Goal: Navigation & Orientation: Find specific page/section

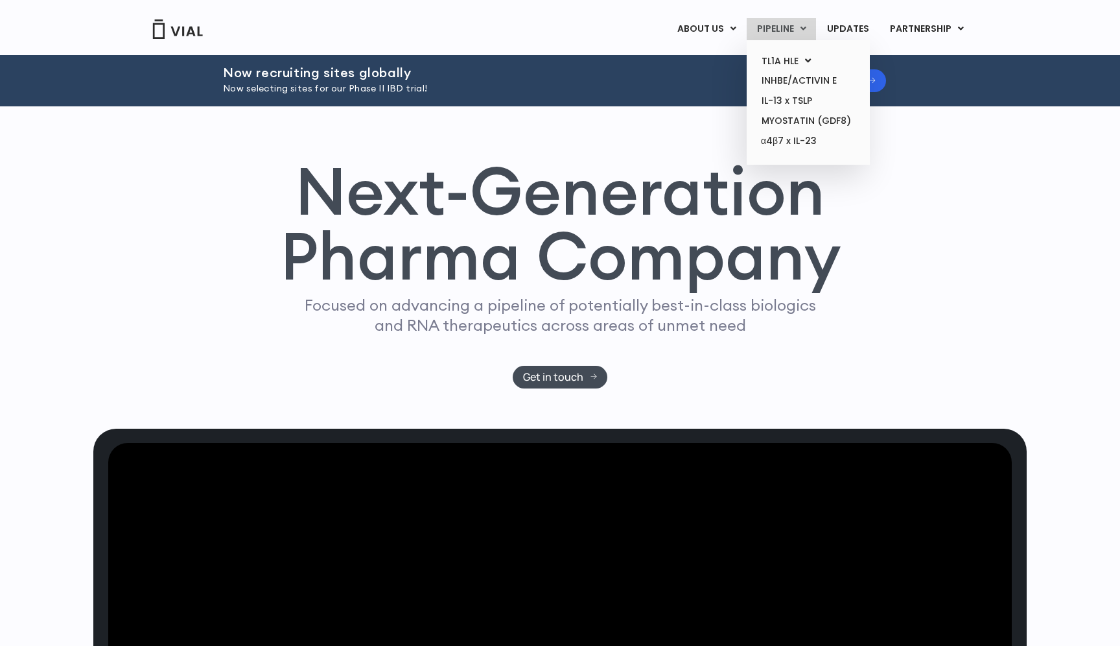
click at [794, 27] on link "PIPELINE" at bounding box center [781, 29] width 69 height 22
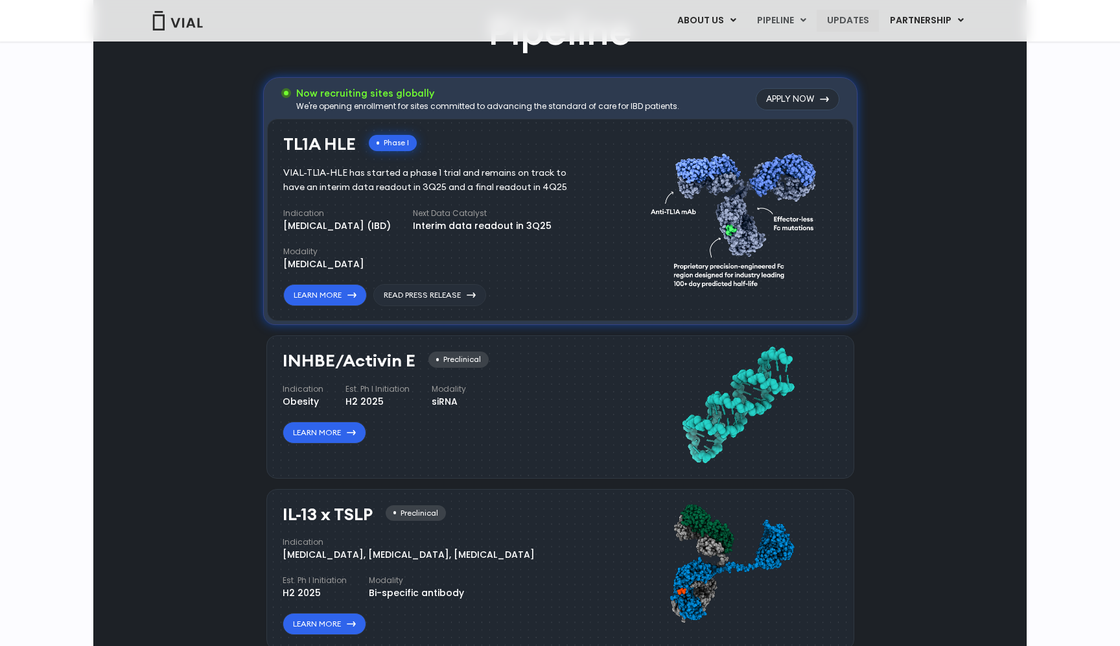
scroll to position [818, 0]
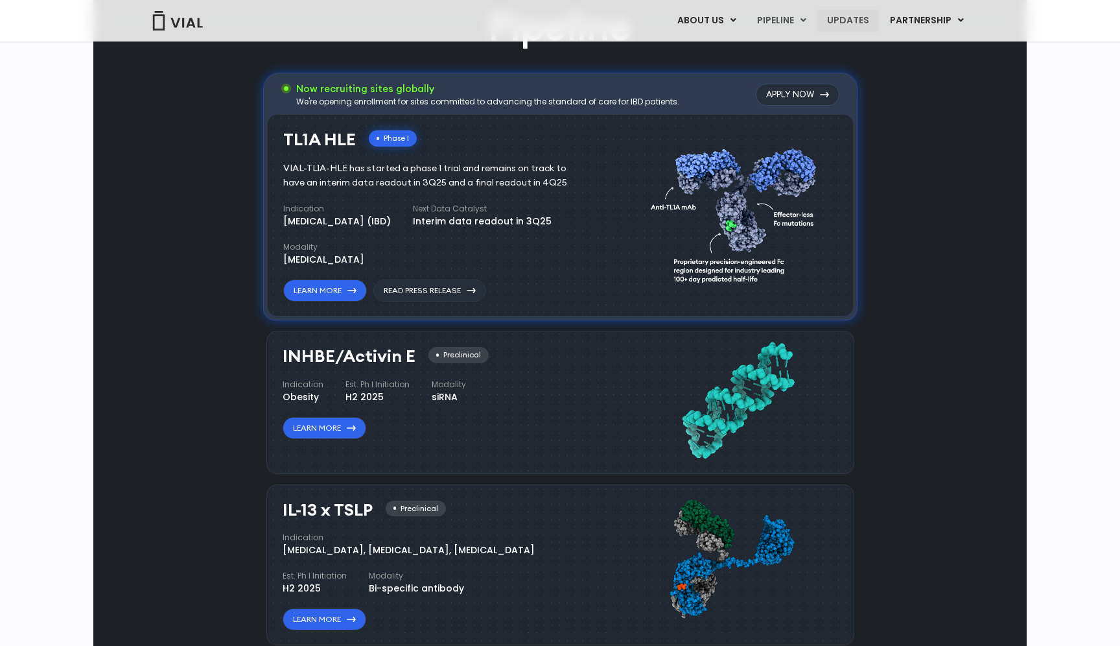
click at [851, 10] on link "UPDATES" at bounding box center [848, 21] width 62 height 22
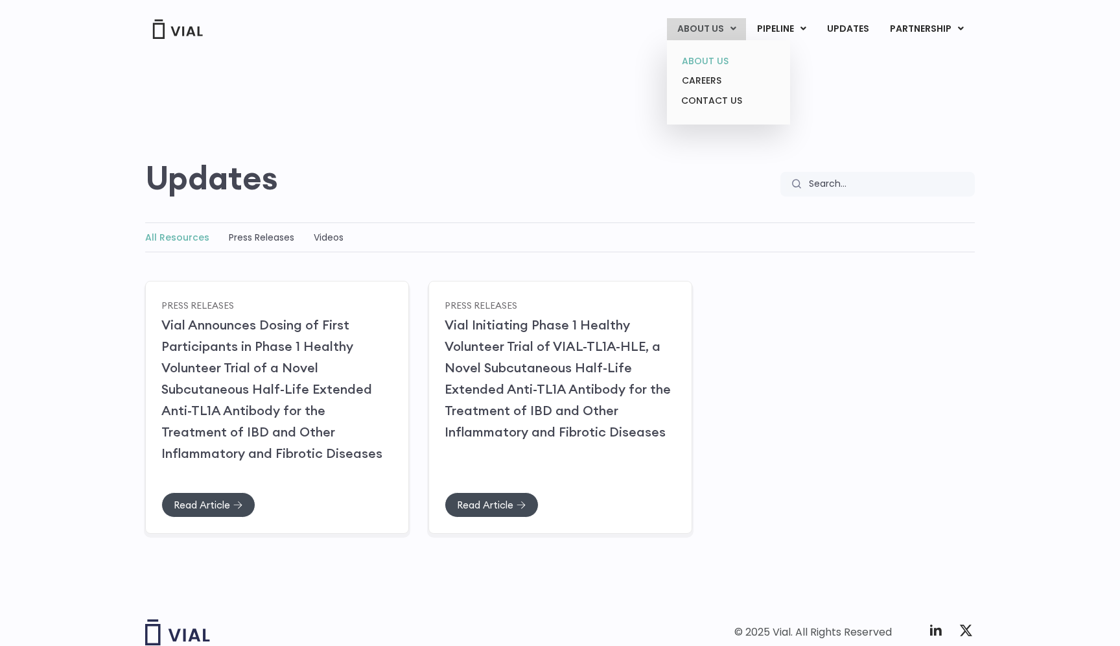
click at [691, 57] on link "ABOUT US" at bounding box center [728, 61] width 113 height 20
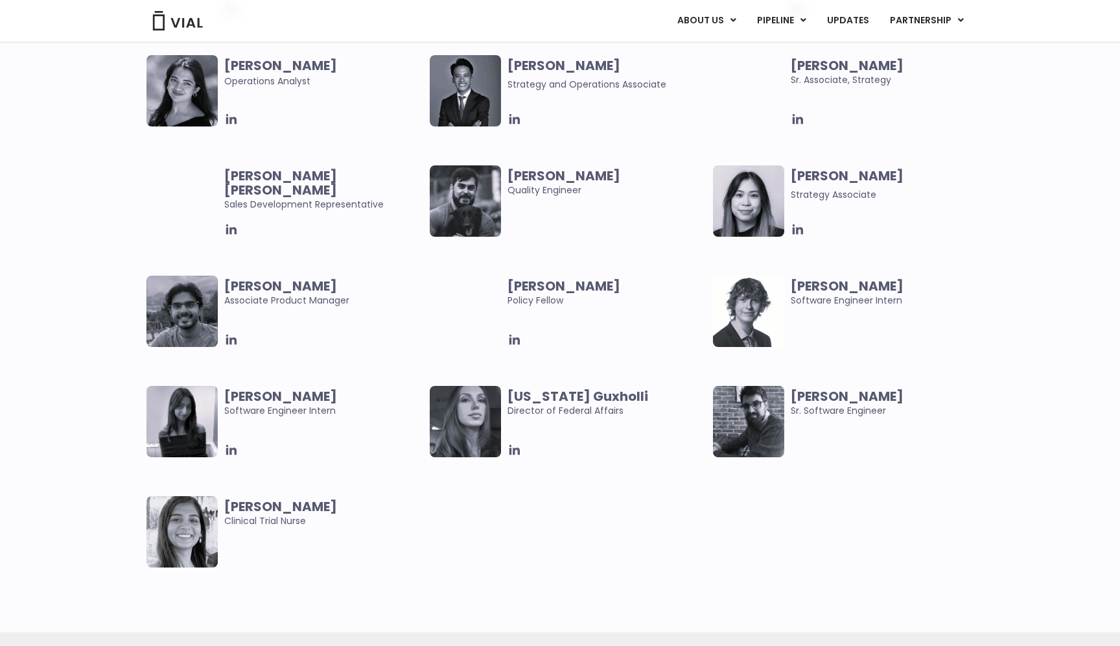
scroll to position [2516, 0]
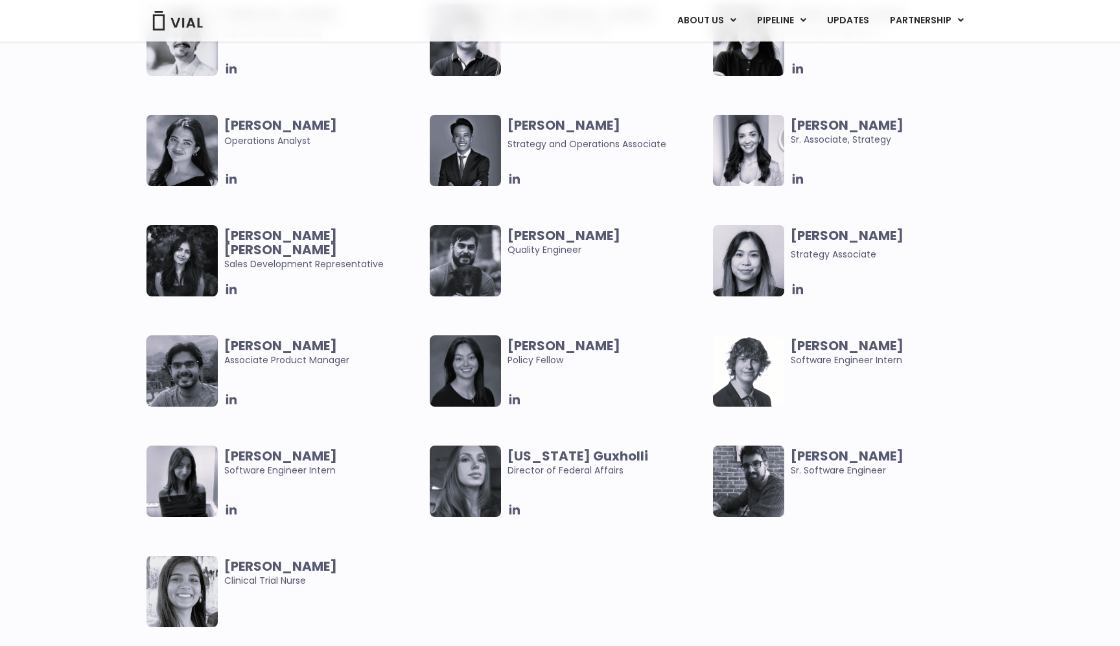
click at [456, 538] on div "[PERSON_NAME] Associate Product Manager [PERSON_NAME] Policy Fellow [PERSON_NAM…" at bounding box center [572, 500] width 850 height 331
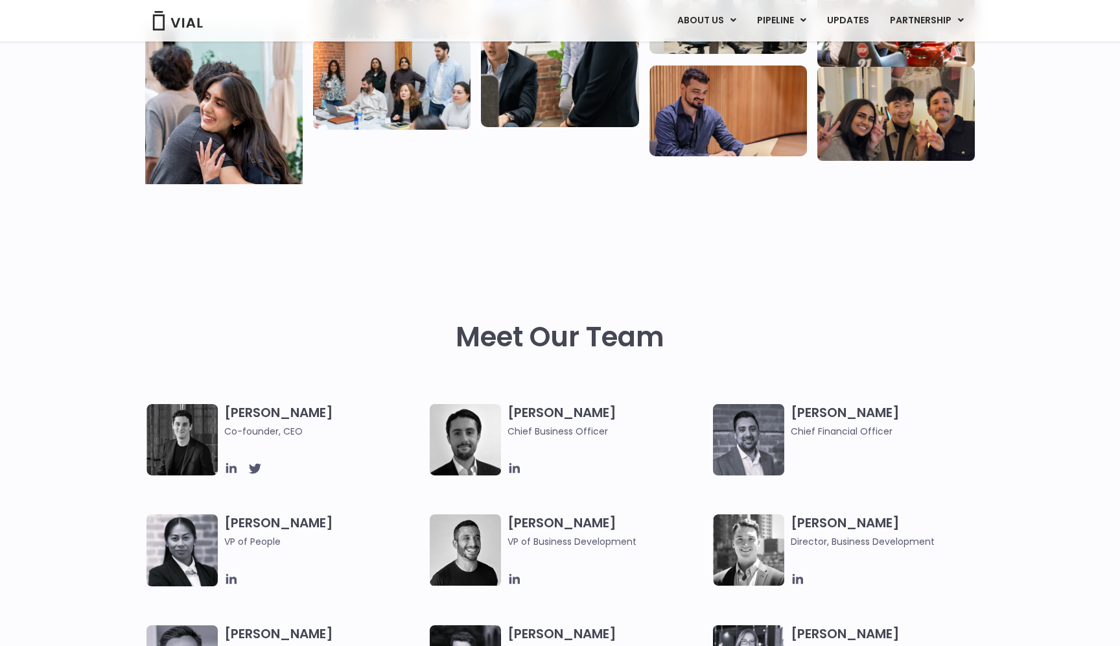
scroll to position [0, 0]
